Goal: Task Accomplishment & Management: Use online tool/utility

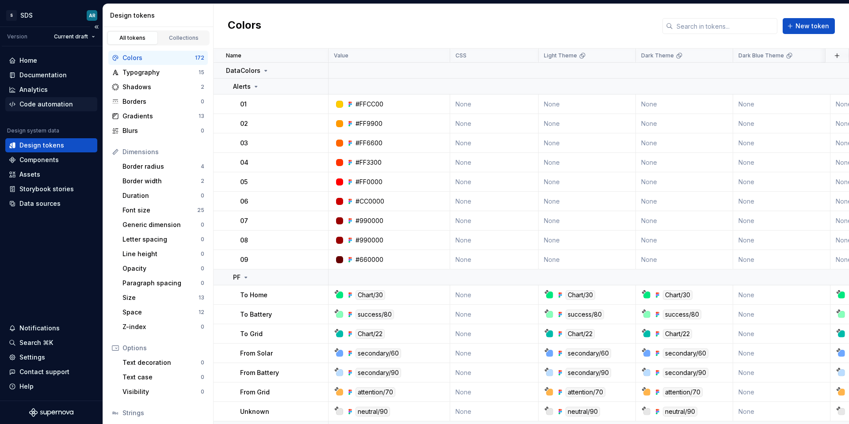
click at [38, 107] on div "Code automation" at bounding box center [45, 104] width 53 height 9
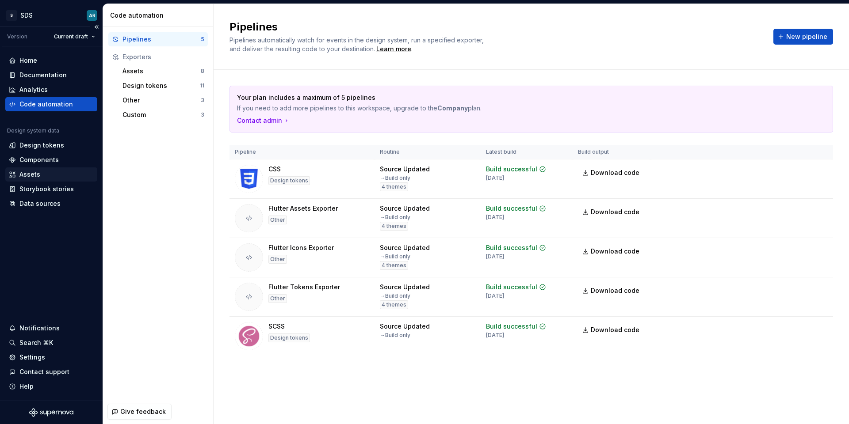
click at [37, 178] on div "Assets" at bounding box center [29, 174] width 21 height 9
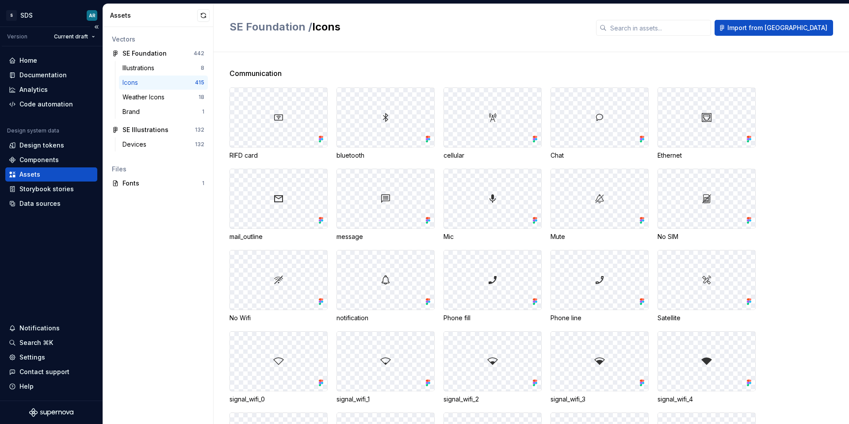
click at [40, 113] on div "Home Documentation Analytics Code automation Design system data Design tokens C…" at bounding box center [51, 131] width 92 height 157
click at [41, 109] on div "Code automation" at bounding box center [51, 104] width 92 height 14
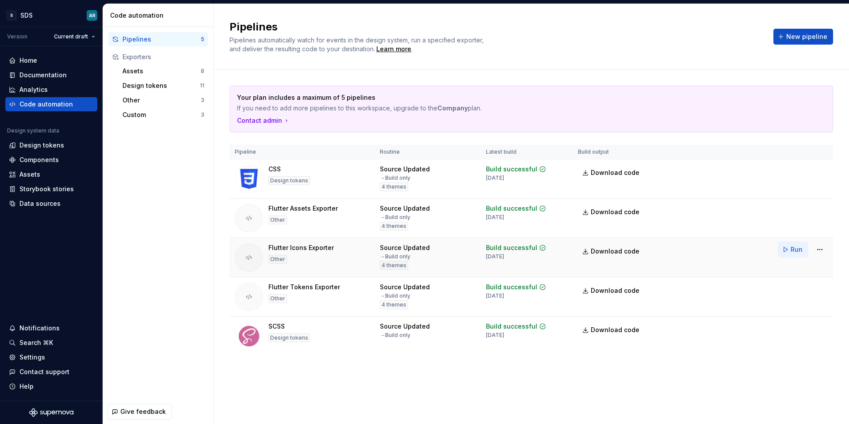
click at [792, 248] on span "Run" at bounding box center [796, 249] width 12 height 9
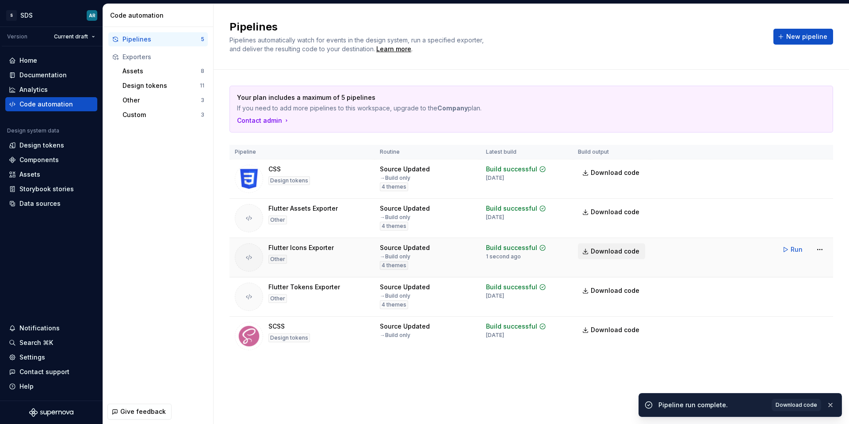
click at [613, 252] on span "Download code" at bounding box center [614, 251] width 49 height 9
